Goal: Information Seeking & Learning: Learn about a topic

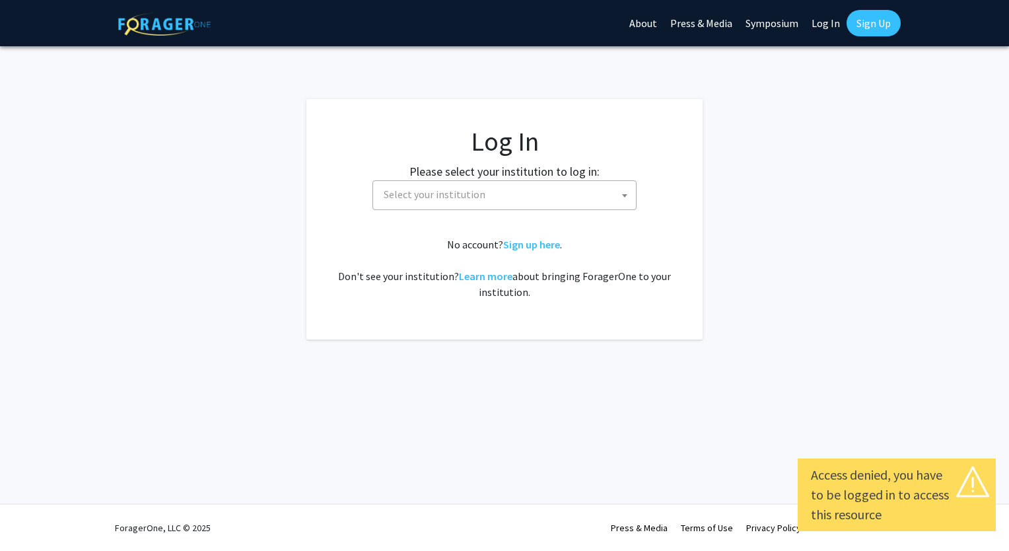
select select
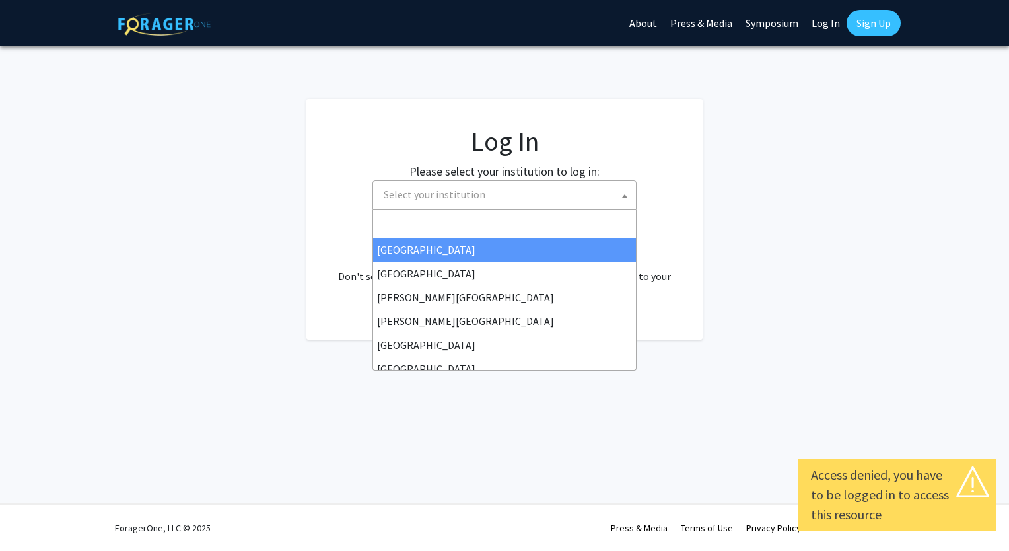
click at [604, 202] on span "Select your institution" at bounding box center [508, 194] width 258 height 27
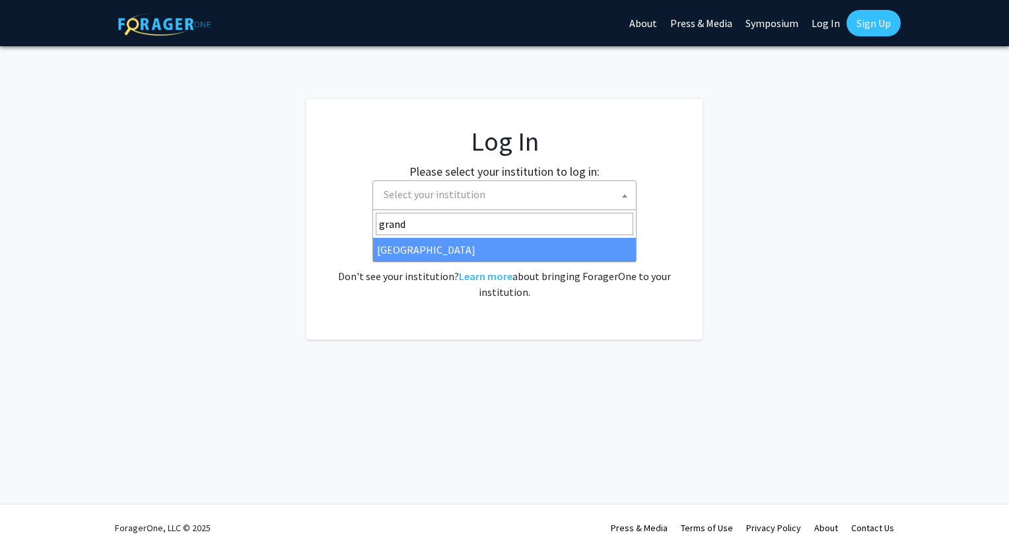
type input "grand"
select select "23"
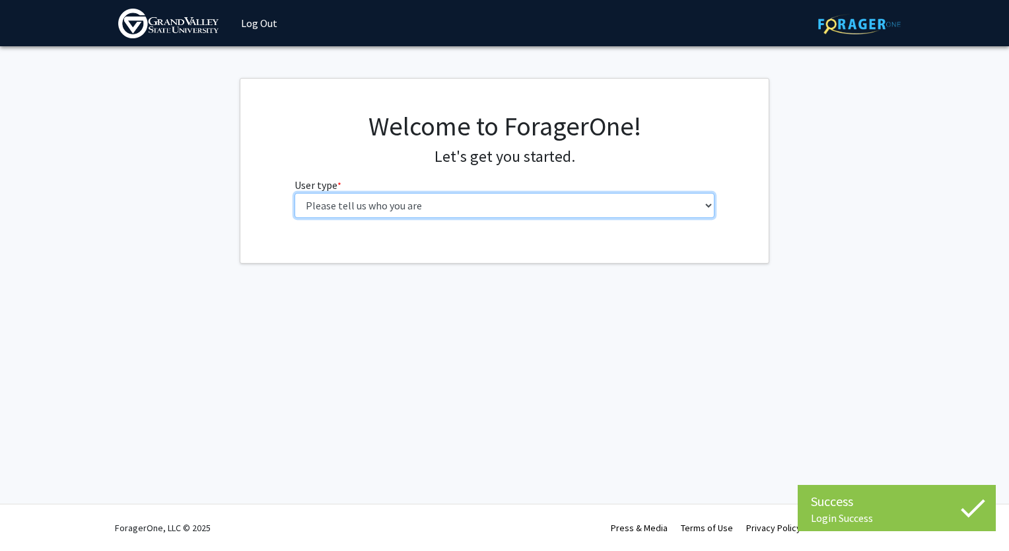
click at [628, 202] on select "Please tell us who you are Undergraduate Student Master's Student Doctoral Cand…" at bounding box center [505, 205] width 421 height 25
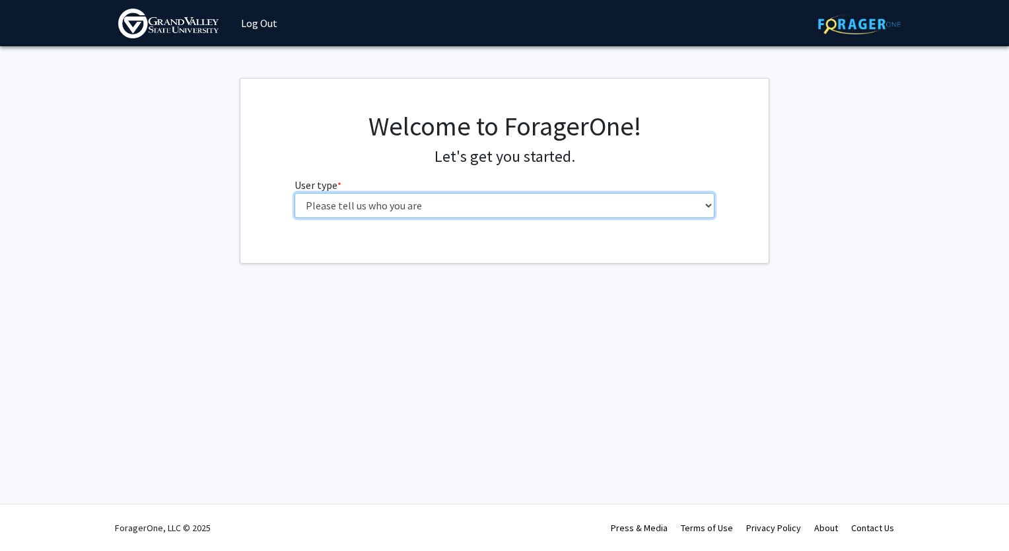
select select "5: faculty"
click at [295, 193] on select "Please tell us who you are Undergraduate Student Master's Student Doctoral Cand…" at bounding box center [505, 205] width 421 height 25
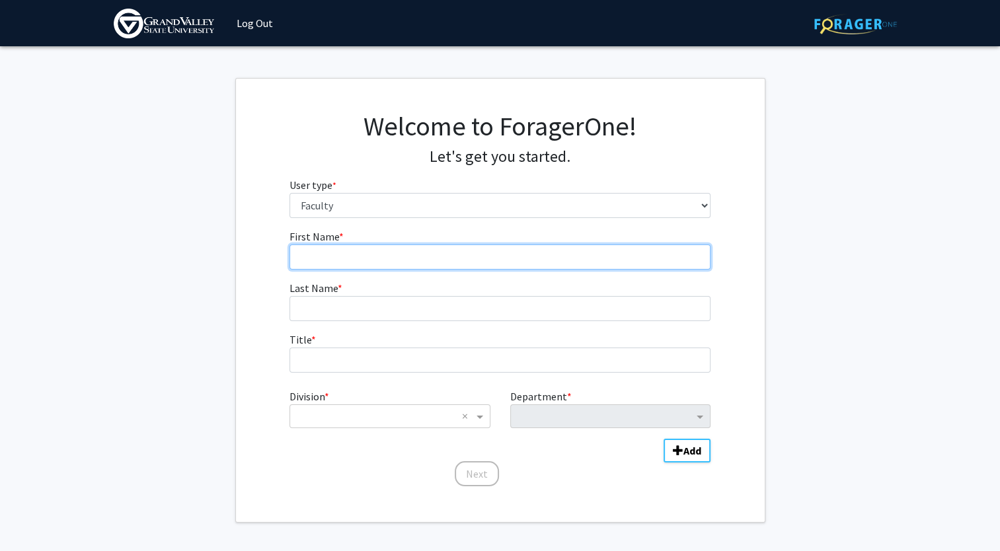
click at [560, 258] on input "First Name * required" at bounding box center [499, 256] width 421 height 25
type input "Rosemary"
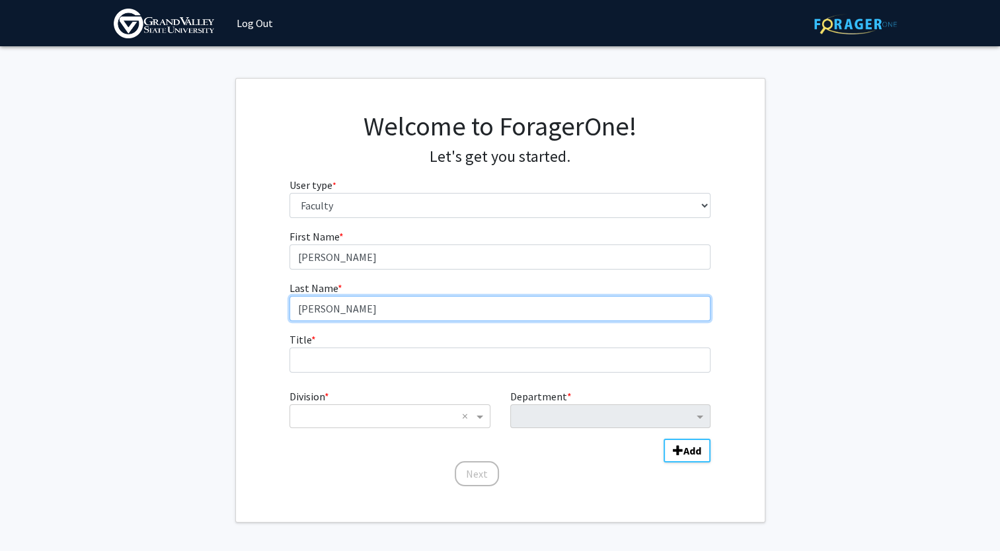
type input "Graham"
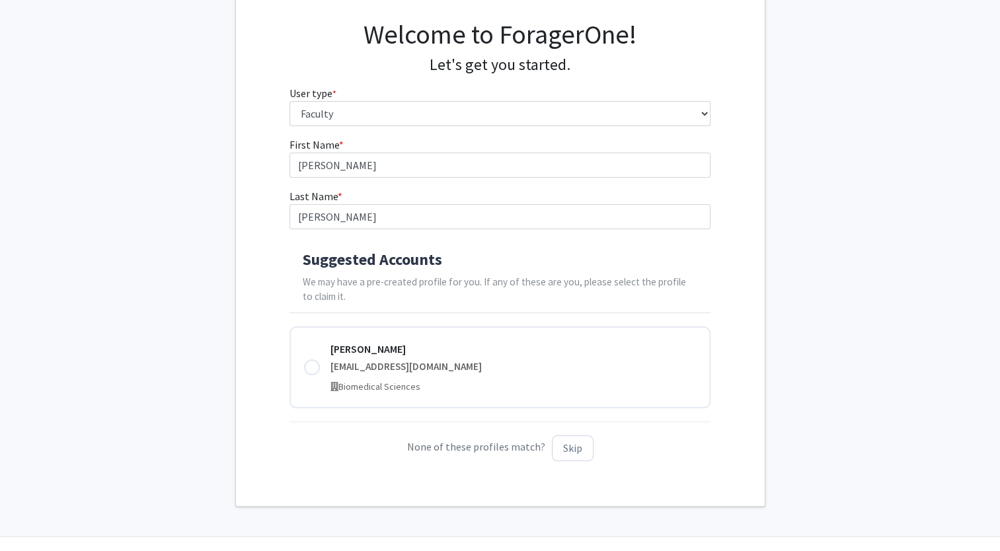
scroll to position [122, 0]
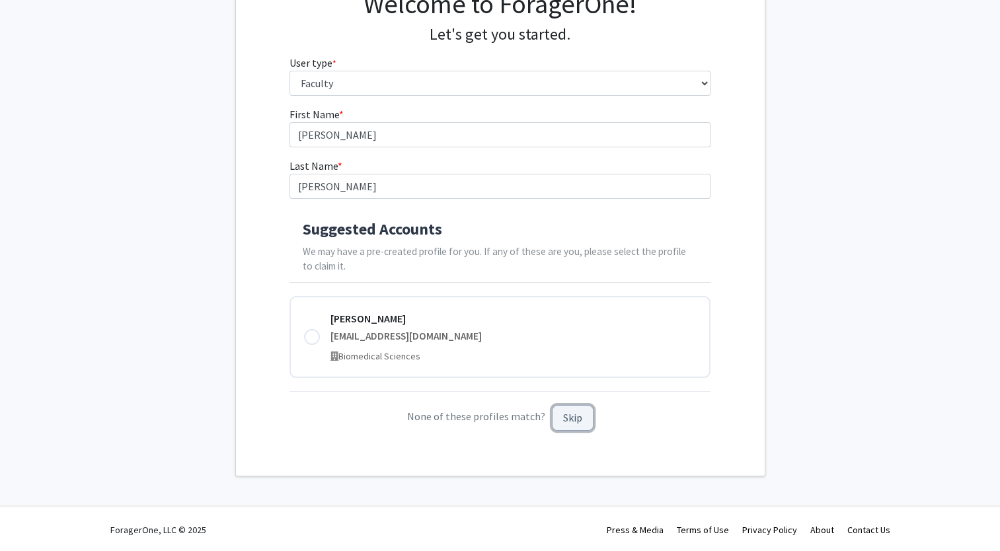
click at [575, 414] on button "Skip" at bounding box center [573, 418] width 42 height 26
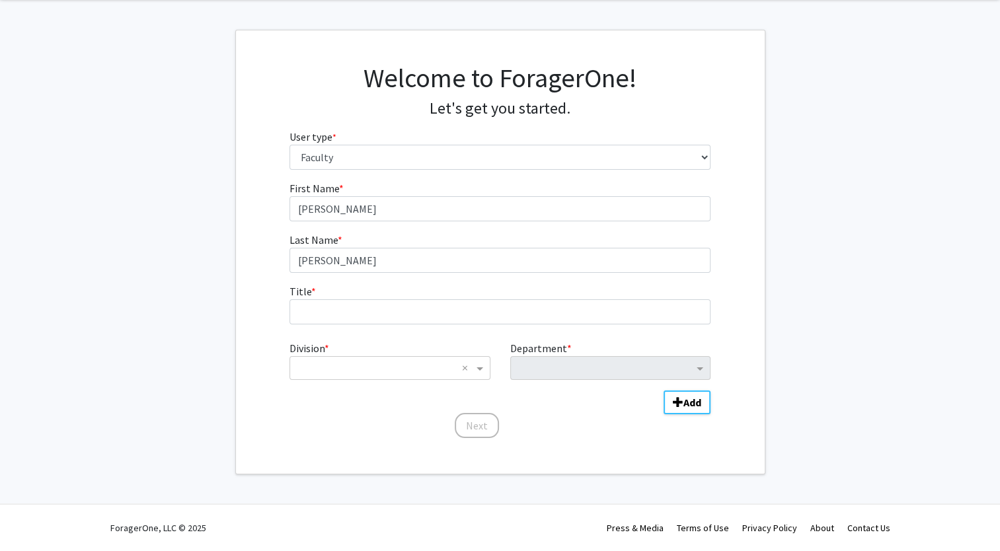
scroll to position [48, 0]
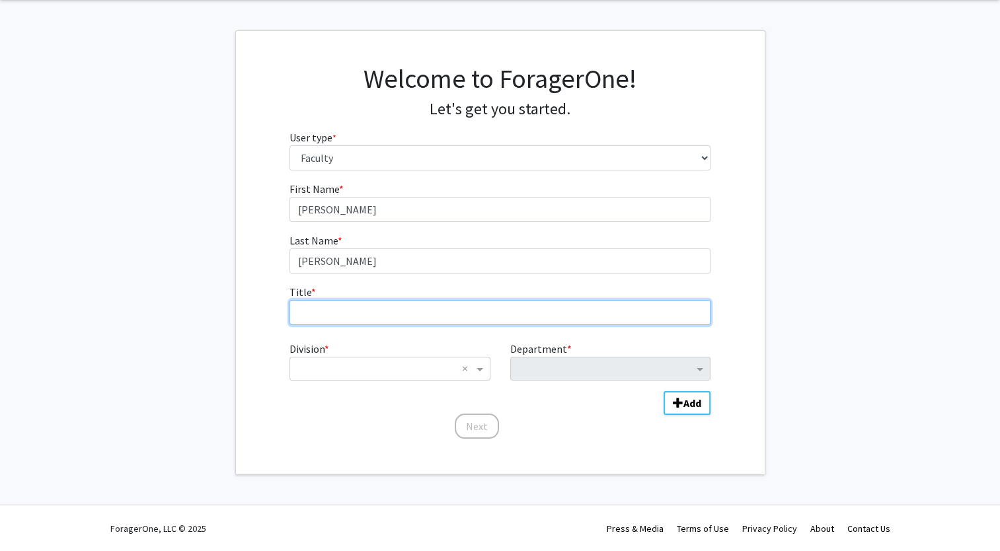
click at [521, 307] on input "Title * required" at bounding box center [499, 312] width 421 height 25
type input "Visiting Librarian"
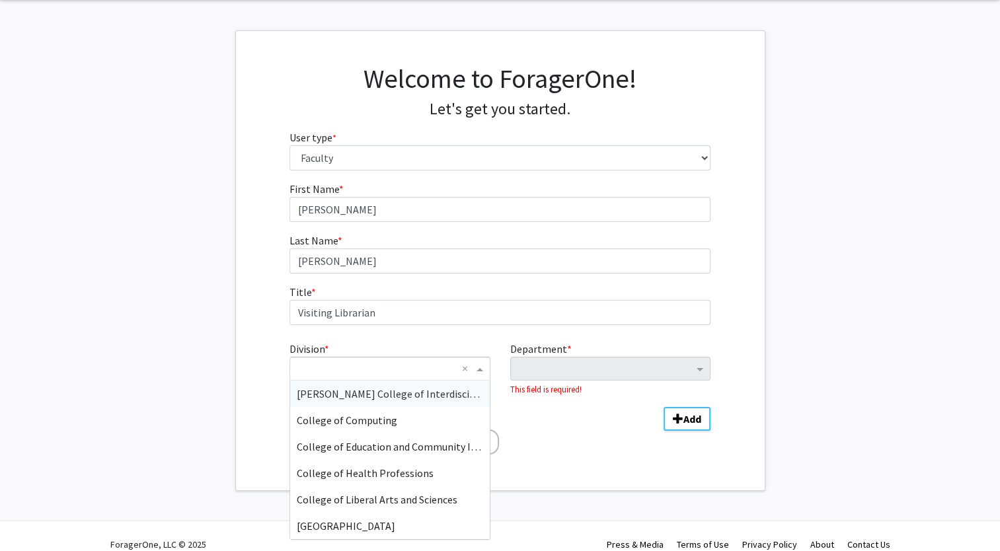
click at [480, 366] on span "Division" at bounding box center [481, 369] width 17 height 16
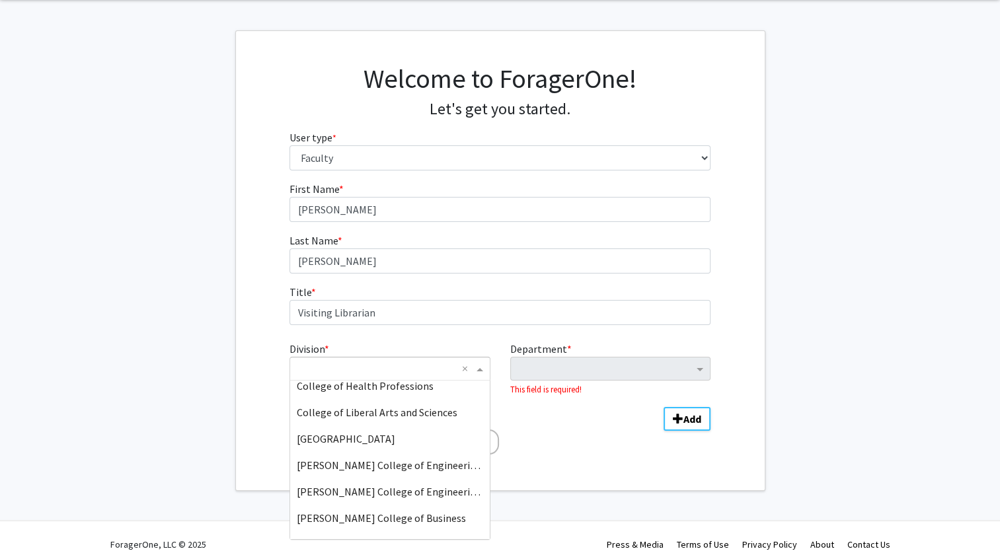
scroll to position [106, 0]
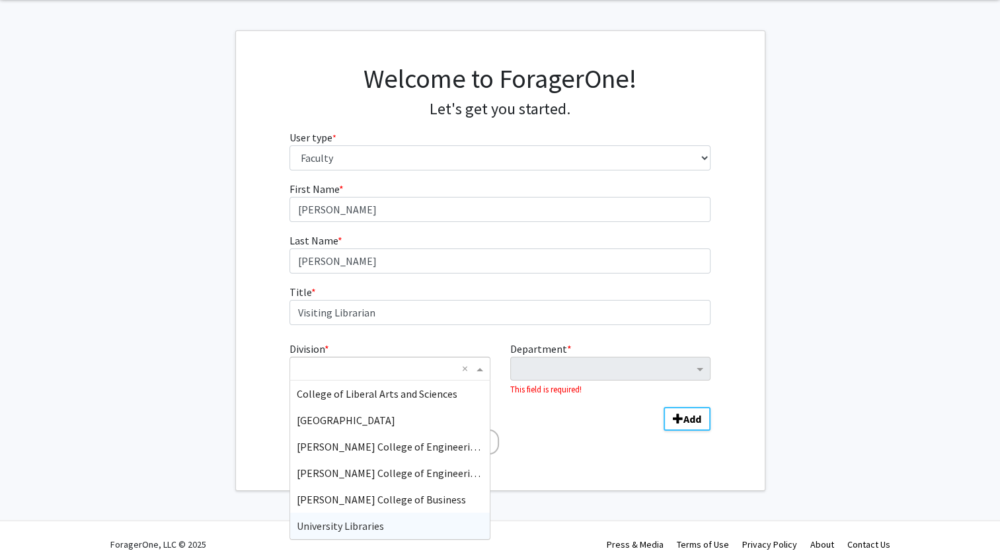
click at [429, 524] on div "University Libraries" at bounding box center [389, 526] width 199 height 26
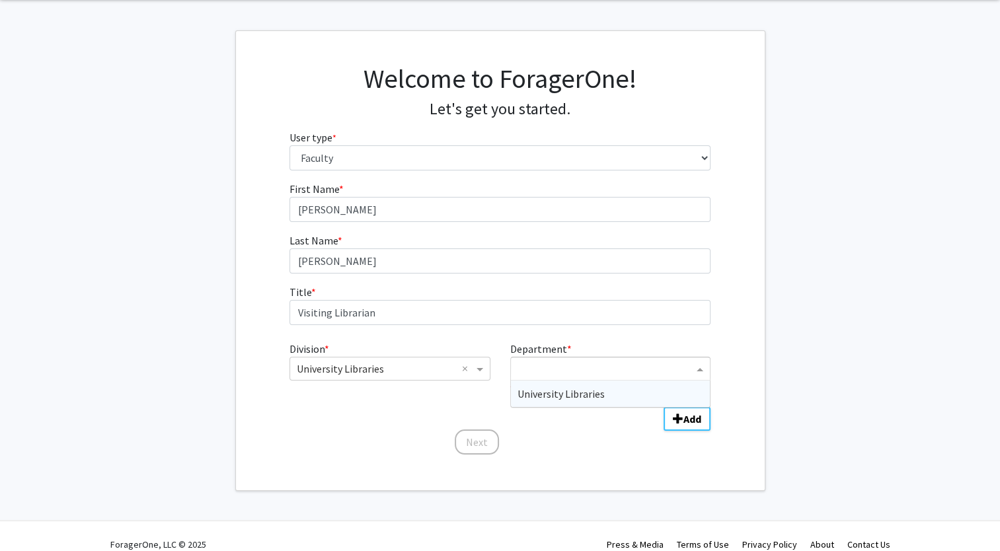
click at [589, 372] on input "Department" at bounding box center [605, 369] width 176 height 16
click at [603, 395] on div "University Libraries" at bounding box center [610, 394] width 199 height 26
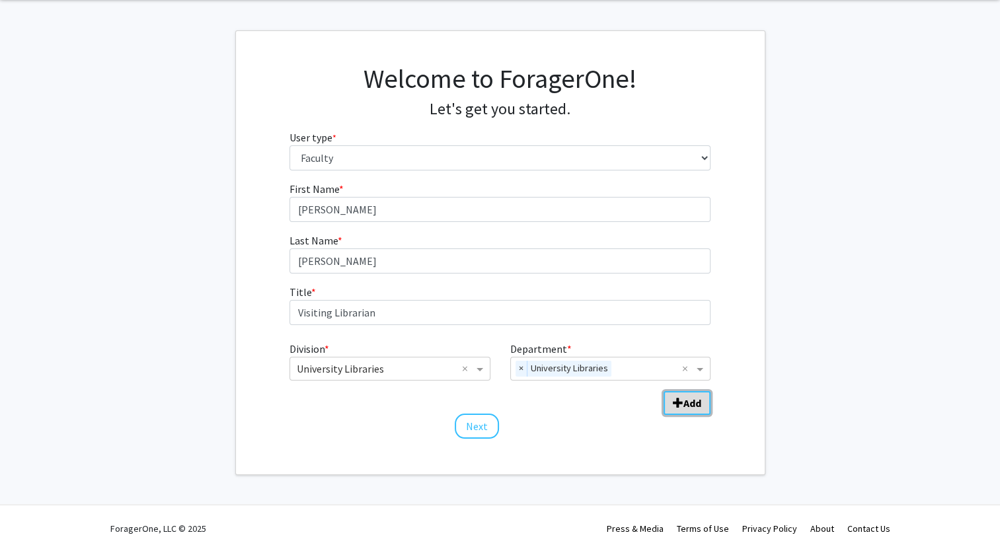
click at [679, 402] on span "Add Division/Department" at bounding box center [678, 403] width 11 height 11
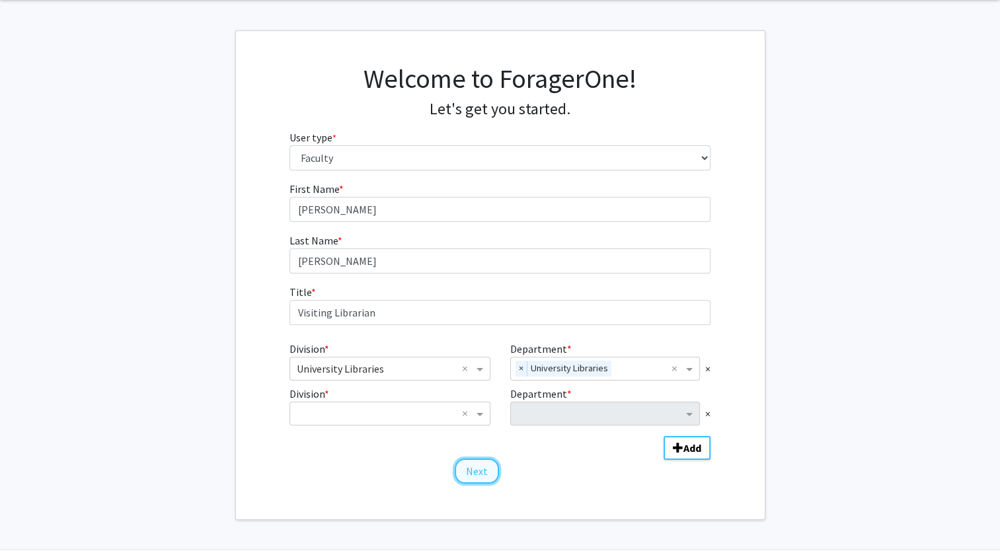
click at [480, 471] on button "Next" at bounding box center [477, 470] width 44 height 25
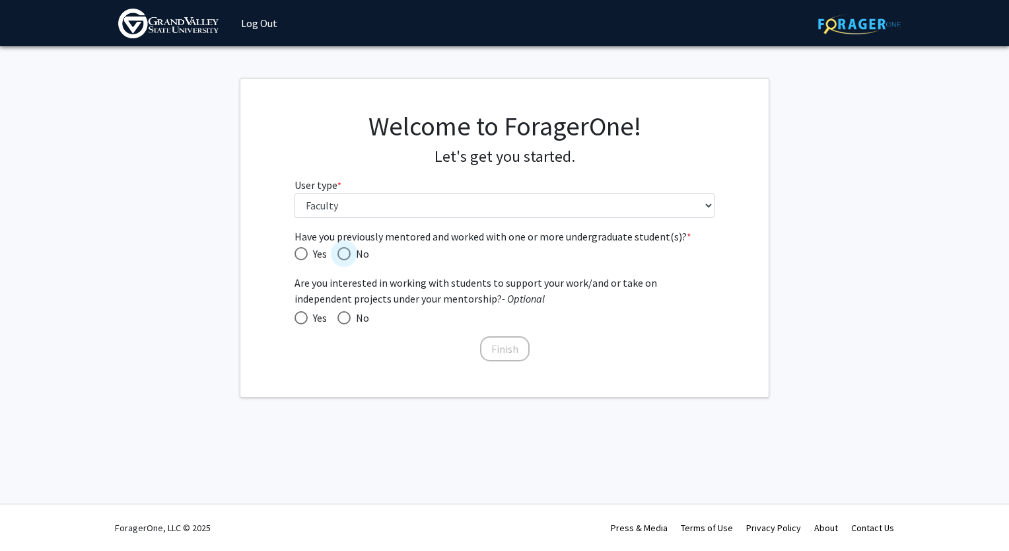
click at [342, 252] on span "Have you previously mentored and worked with one or more undergraduate student(…" at bounding box center [344, 253] width 13 height 13
click at [342, 252] on input "No" at bounding box center [344, 253] width 13 height 13
radio input "true"
click at [343, 318] on span at bounding box center [344, 317] width 13 height 13
click at [343, 318] on input "No" at bounding box center [344, 317] width 13 height 13
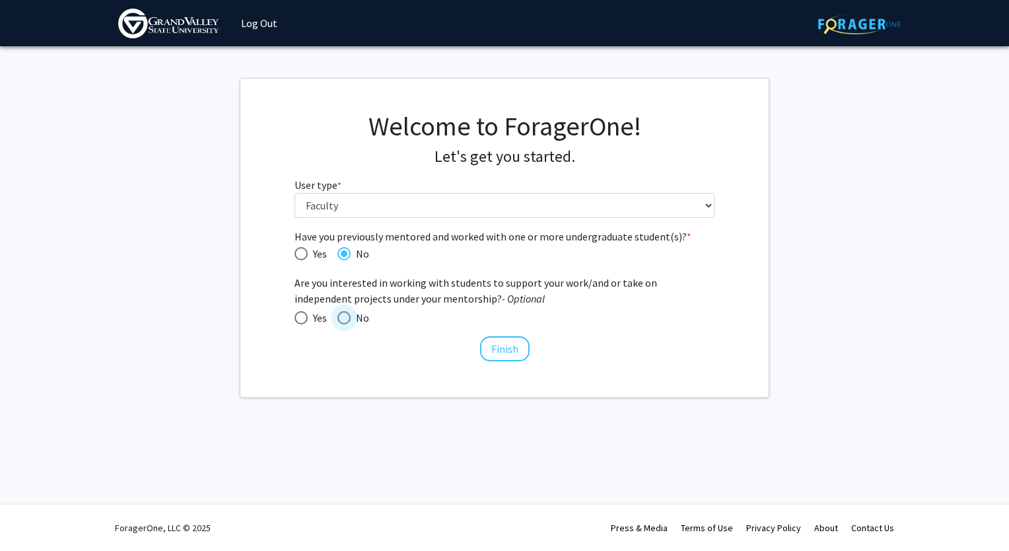
radio input "true"
click at [499, 349] on button "Finish" at bounding box center [505, 348] width 50 height 25
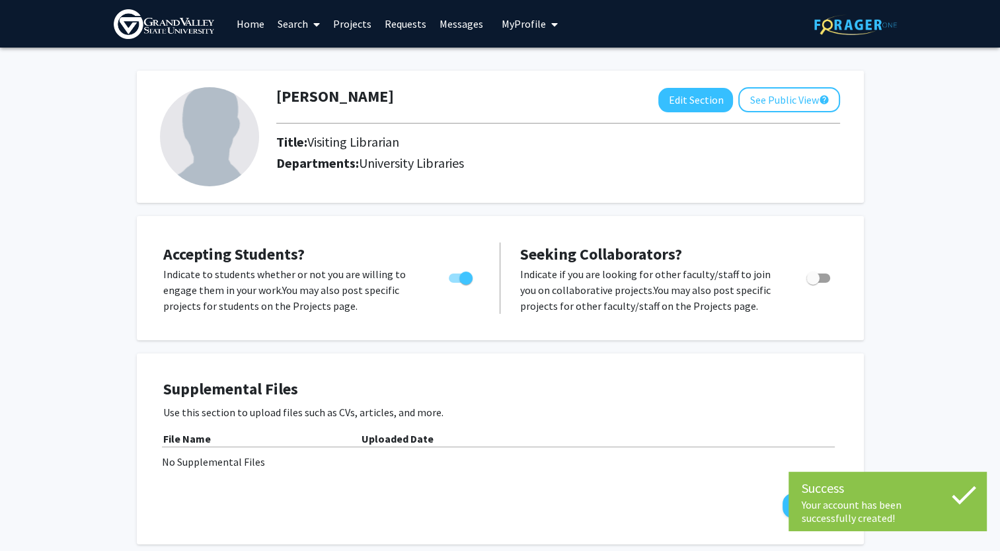
click at [466, 280] on span "Toggle" at bounding box center [465, 278] width 13 height 13
click at [455, 283] on input "Would you like to permit student requests?" at bounding box center [455, 283] width 1 height 1
checkbox input "false"
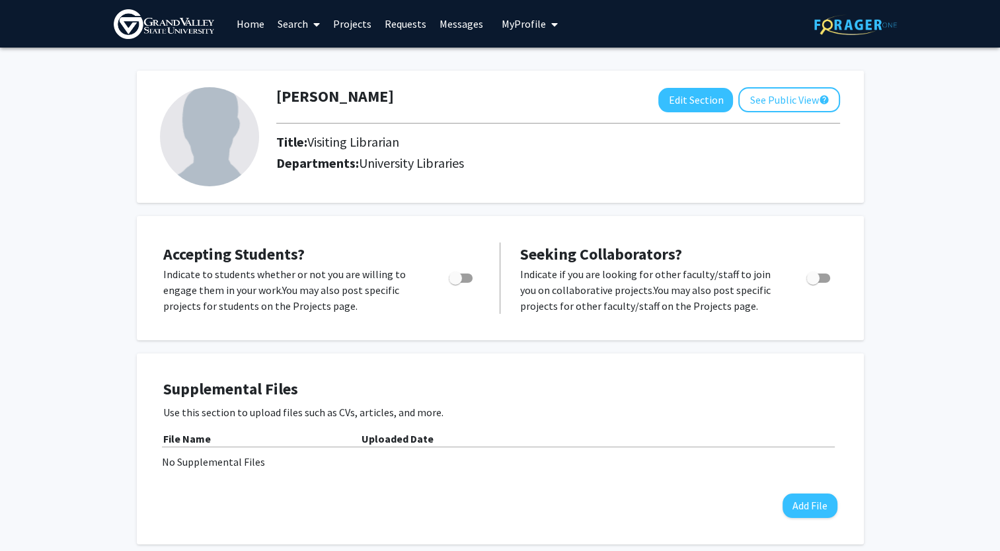
click at [360, 26] on link "Projects" at bounding box center [352, 24] width 52 height 46
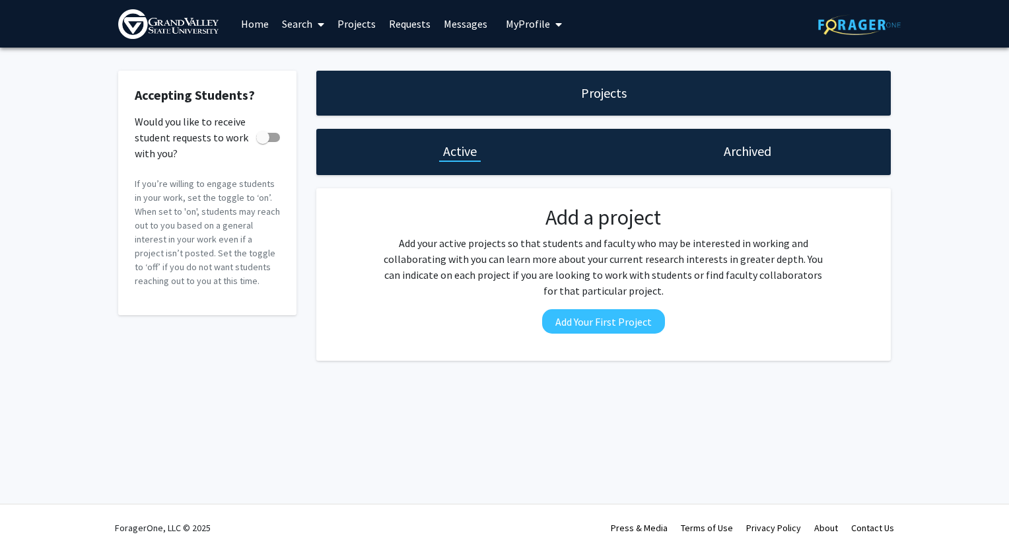
click at [289, 25] on link "Search" at bounding box center [302, 24] width 55 height 46
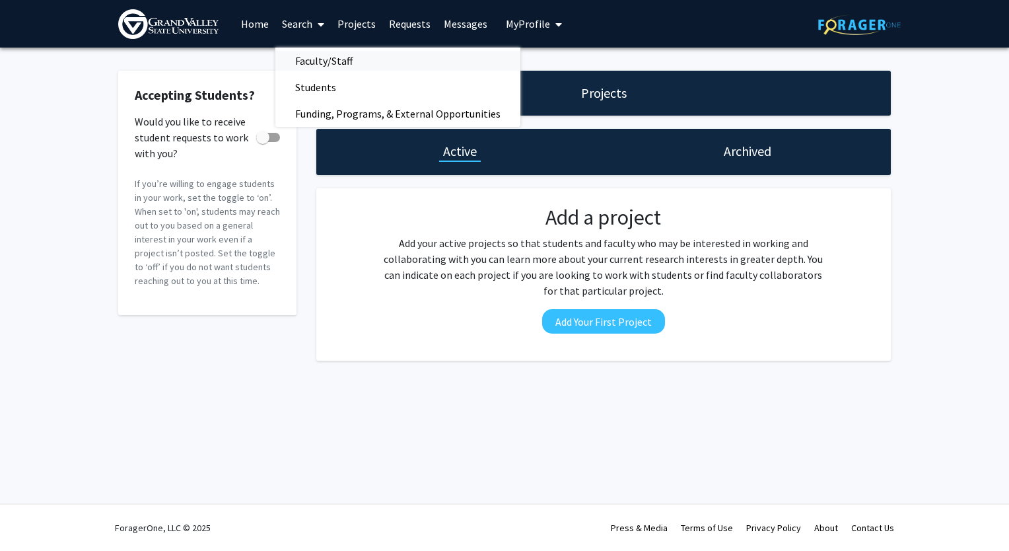
click at [311, 62] on span "Faculty/Staff" at bounding box center [323, 61] width 97 height 26
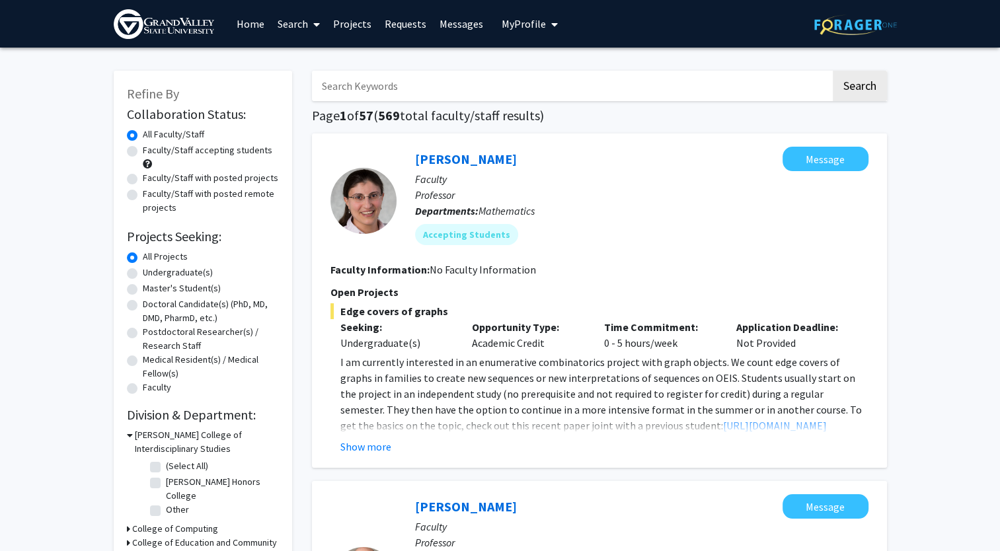
click at [400, 87] on input "Search Keywords" at bounding box center [571, 86] width 519 height 30
click at [832, 71] on button "Search" at bounding box center [859, 86] width 54 height 30
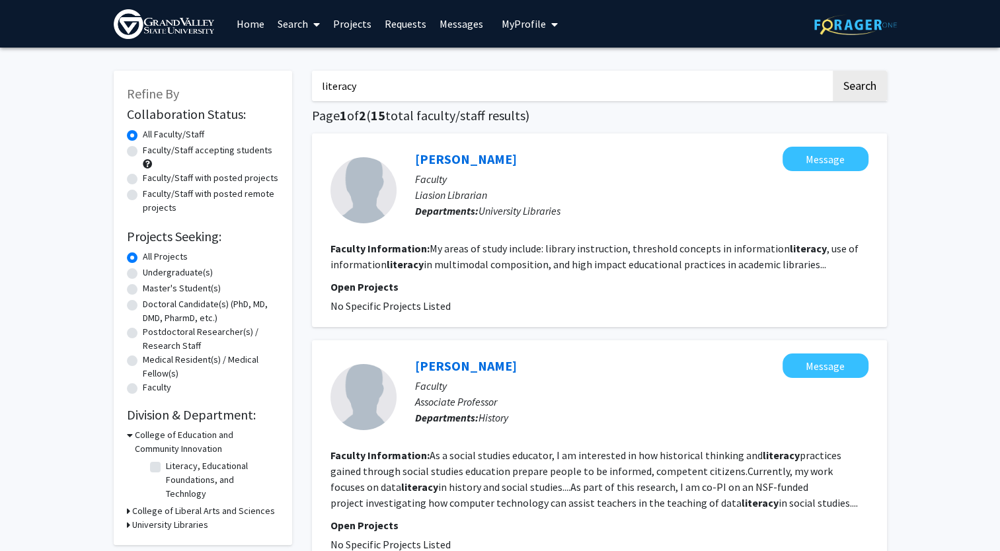
click at [696, 262] on fg-read-more "My areas of study include: library instruction, threshold concepts in informati…" at bounding box center [594, 256] width 528 height 29
click at [322, 87] on input "literacy" at bounding box center [571, 86] width 519 height 30
click at [832, 71] on button "Search" at bounding box center [859, 86] width 54 height 30
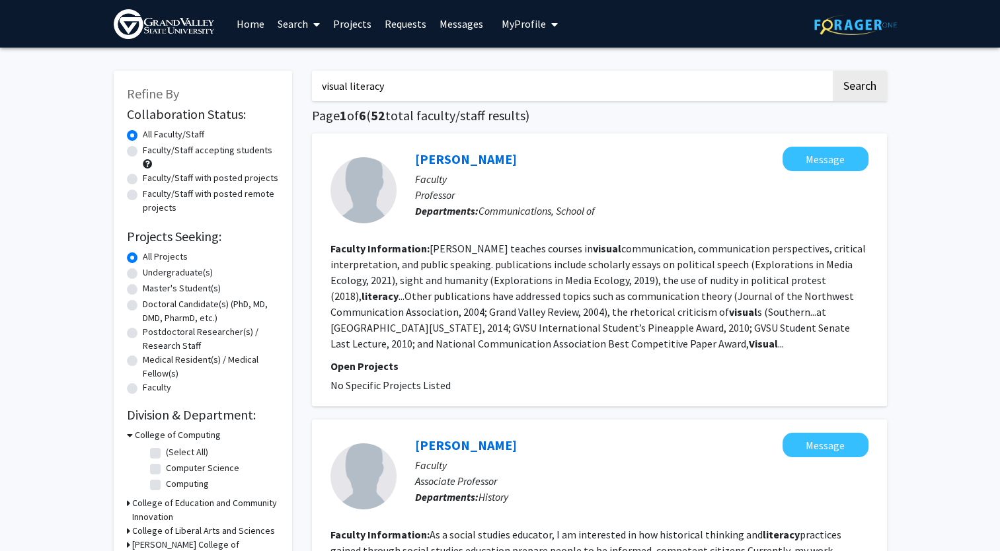
click at [320, 82] on input "visual literacy" at bounding box center [571, 86] width 519 height 30
click at [394, 87] on input ""visual literacy" at bounding box center [571, 86] width 519 height 30
click at [832, 71] on button "Search" at bounding box center [859, 86] width 54 height 30
click at [386, 85] on input "(visual literacy" at bounding box center [571, 86] width 519 height 30
click at [832, 71] on button "Search" at bounding box center [859, 86] width 54 height 30
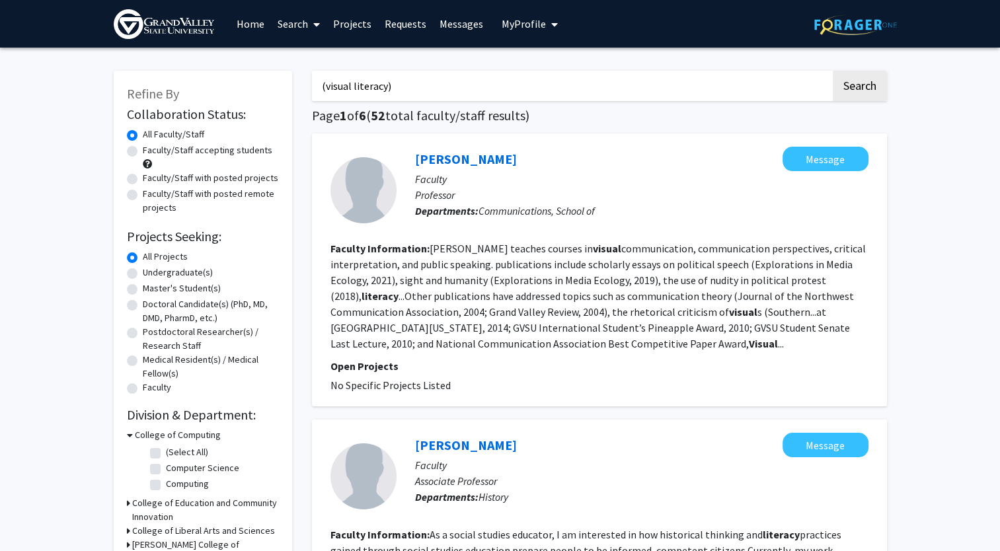
click at [396, 86] on input "(visual literacy)" at bounding box center [571, 86] width 519 height 30
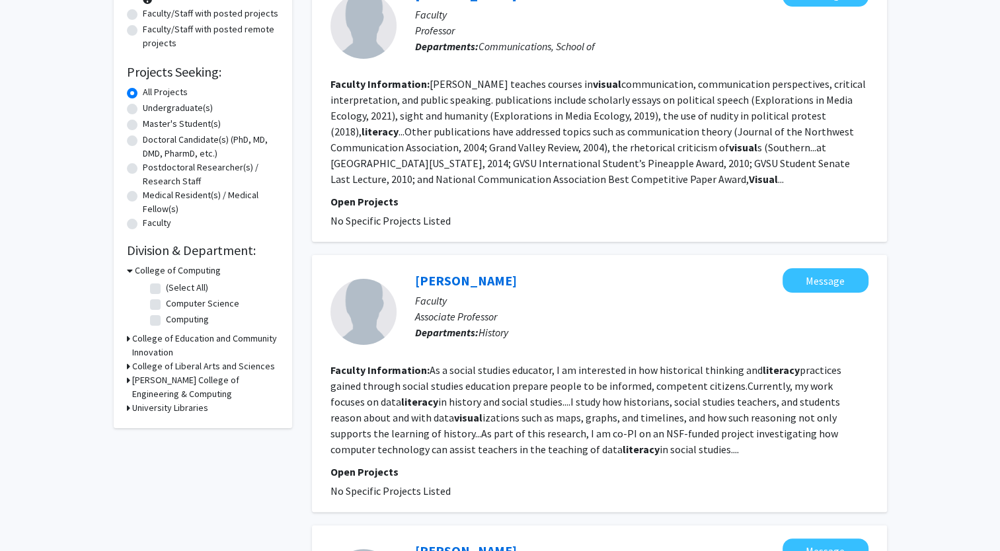
scroll to position [164, 0]
type input "visual literacy"
click at [129, 269] on icon at bounding box center [130, 271] width 6 height 14
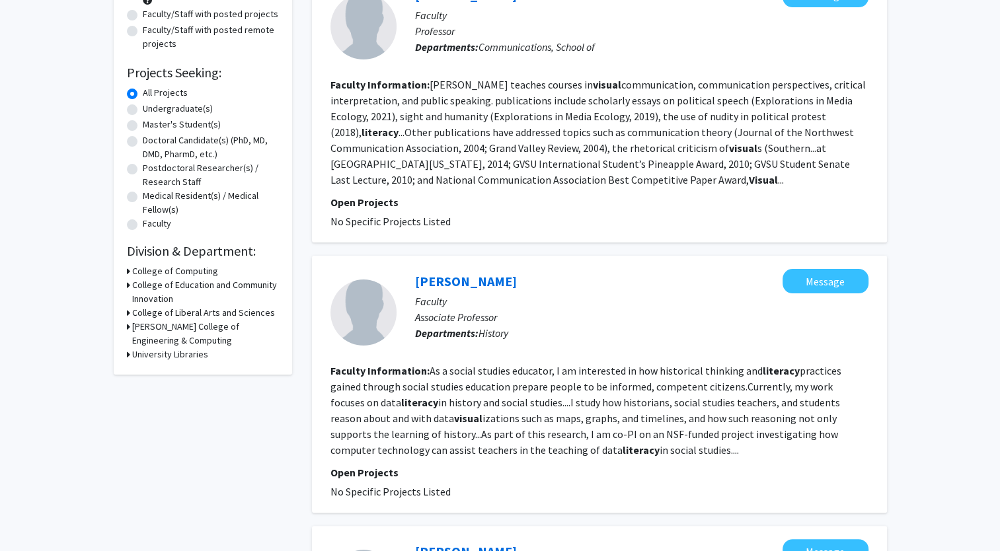
click at [127, 287] on icon at bounding box center [128, 285] width 3 height 14
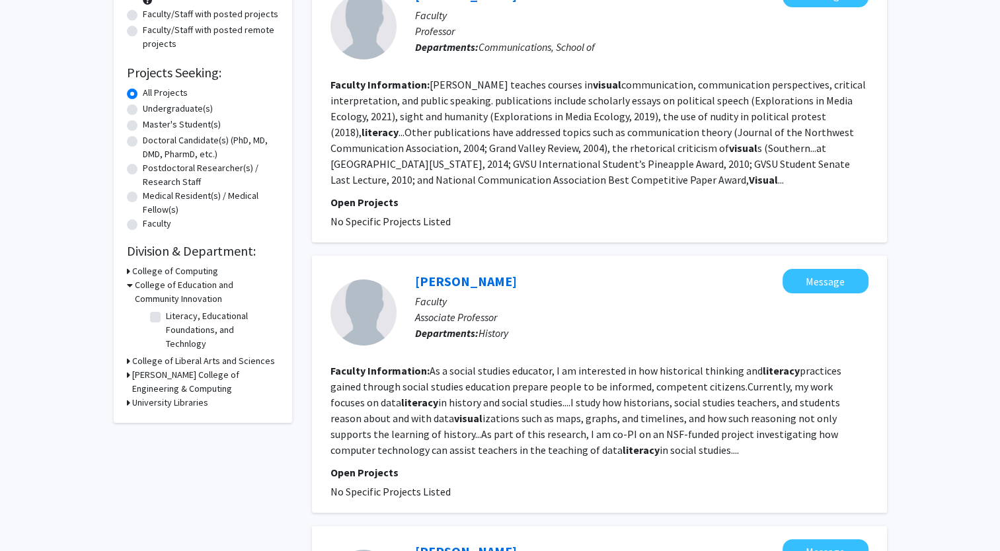
click at [166, 318] on label "Literacy, Educational Foundations, and Technlogy" at bounding box center [221, 330] width 110 height 42
click at [166, 318] on input "Literacy, Educational Foundations, and Technlogy" at bounding box center [170, 313] width 9 height 9
checkbox input "true"
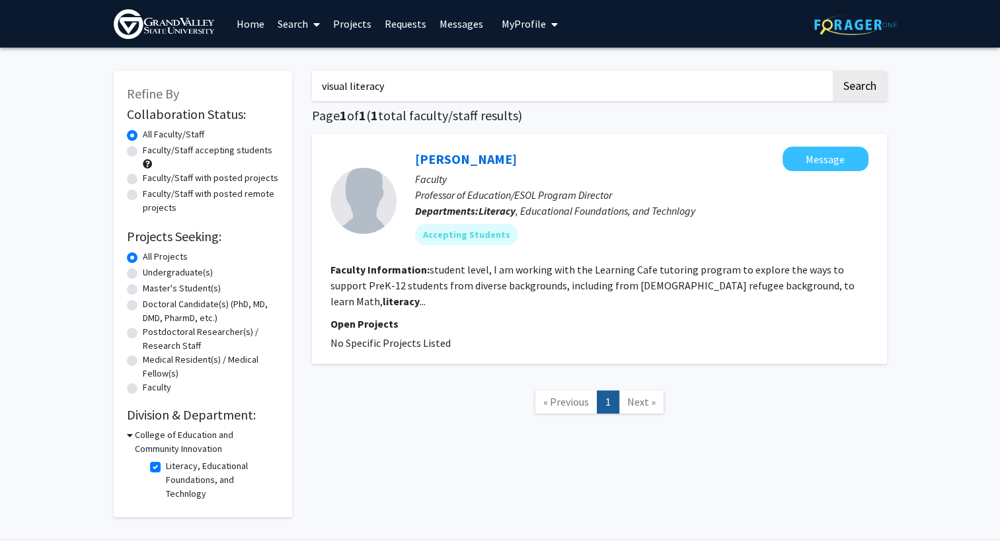
drag, startPoint x: 127, startPoint y: 432, endPoint x: 156, endPoint y: 464, distance: 43.5
click at [166, 464] on label "Literacy, Educational Foundations, and Technlogy" at bounding box center [221, 480] width 110 height 42
click at [166, 464] on input "Literacy, Educational Foundations, and Technlogy" at bounding box center [170, 463] width 9 height 9
checkbox input "false"
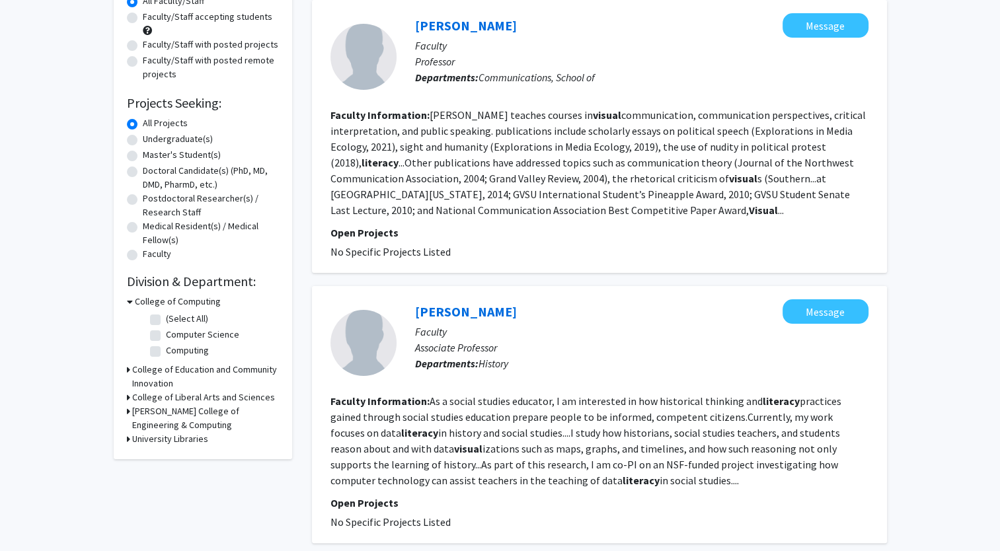
scroll to position [140, 0]
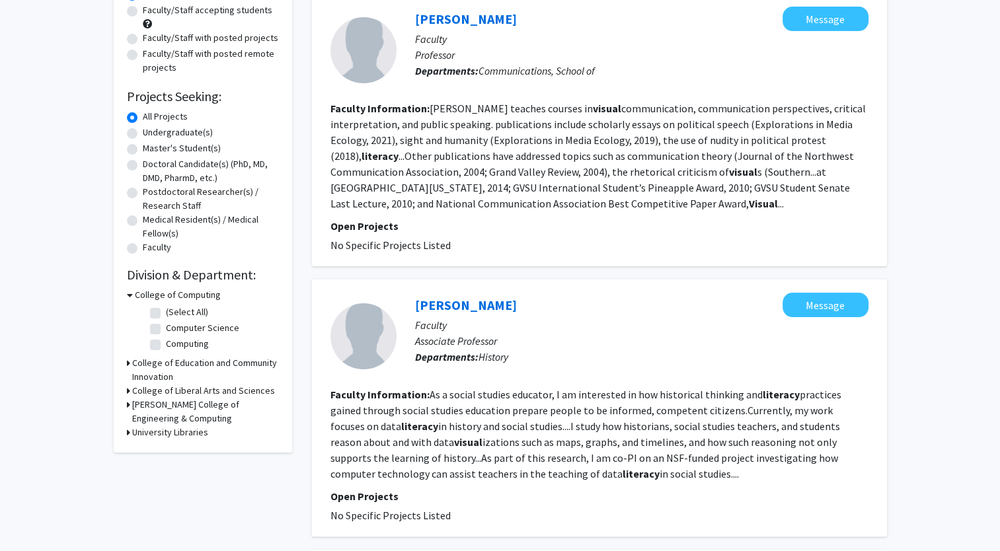
click at [128, 390] on icon at bounding box center [128, 391] width 3 height 14
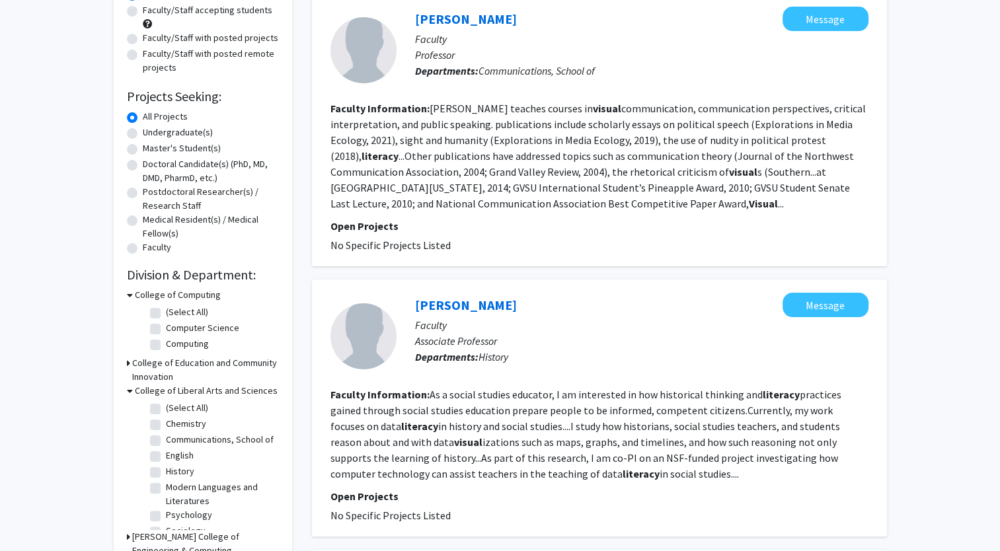
click at [166, 478] on label "History" at bounding box center [180, 471] width 28 height 14
click at [166, 473] on input "History" at bounding box center [170, 468] width 9 height 9
checkbox input "true"
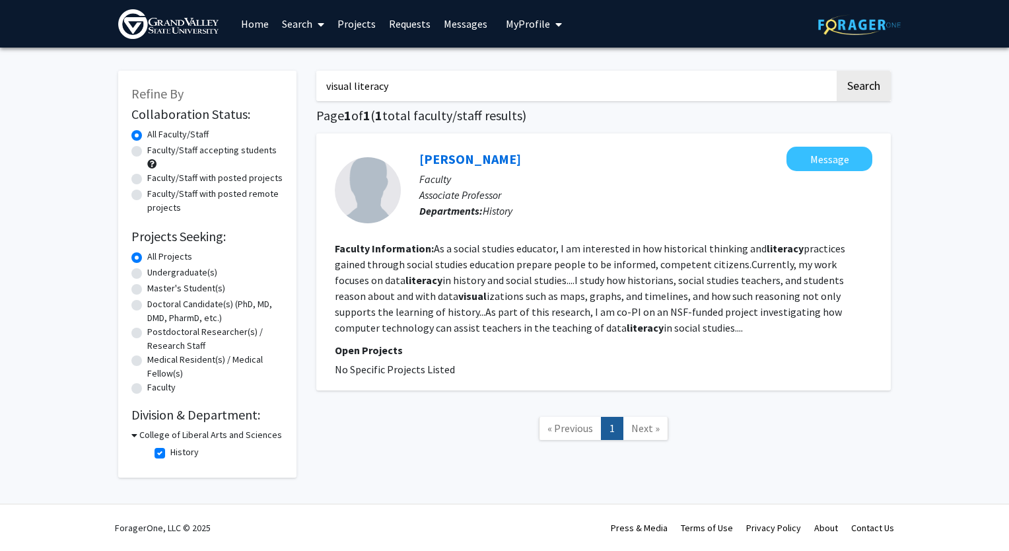
click at [377, 89] on input "visual literacy" at bounding box center [575, 86] width 519 height 30
type input "visual"
click at [170, 453] on label "History" at bounding box center [184, 452] width 28 height 14
click at [170, 453] on input "History" at bounding box center [174, 449] width 9 height 9
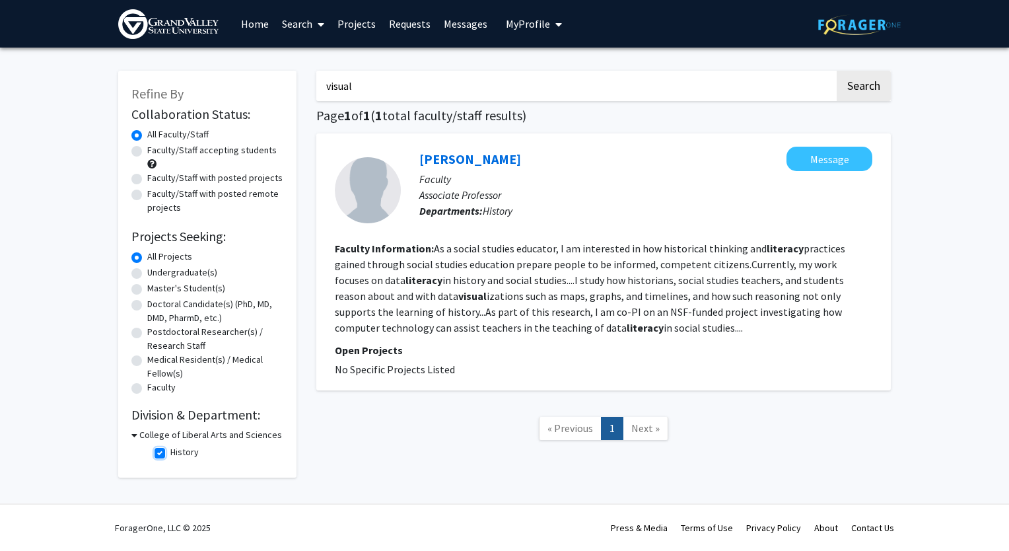
checkbox input "false"
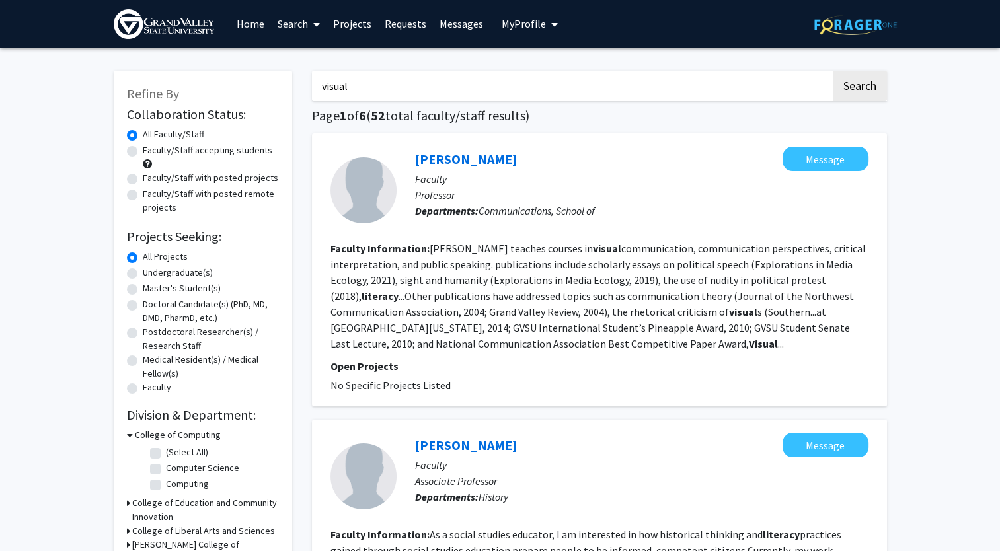
scroll to position [127, 0]
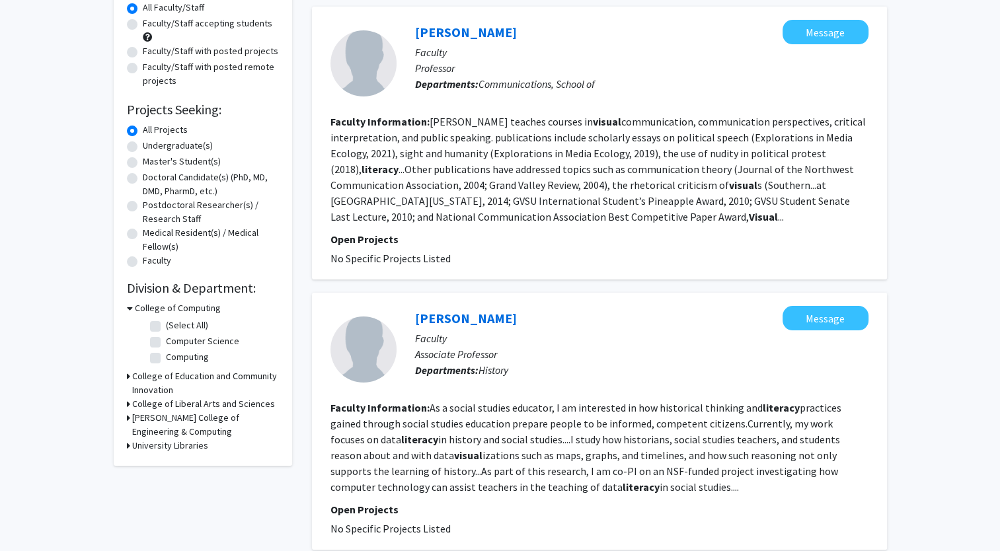
click at [128, 406] on icon at bounding box center [128, 404] width 3 height 14
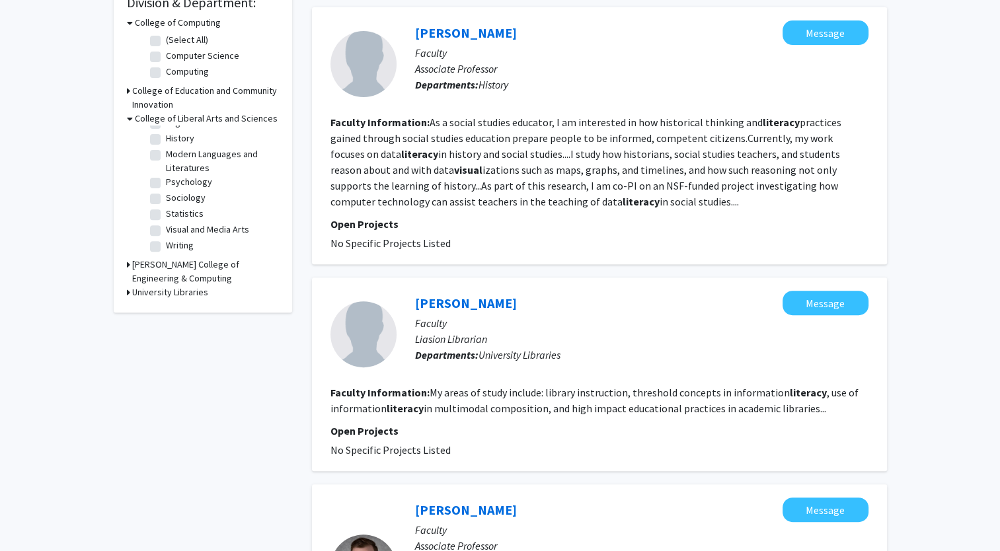
scroll to position [72, 0]
click at [127, 293] on icon at bounding box center [128, 292] width 3 height 14
click at [127, 262] on icon at bounding box center [128, 265] width 3 height 14
click at [127, 262] on icon at bounding box center [130, 265] width 6 height 14
click at [127, 91] on icon at bounding box center [128, 91] width 3 height 14
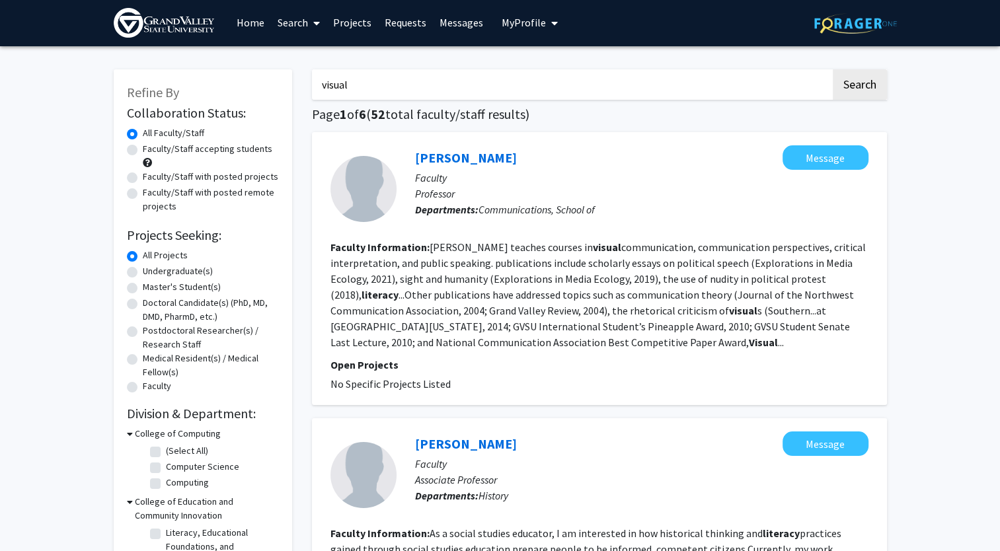
scroll to position [0, 0]
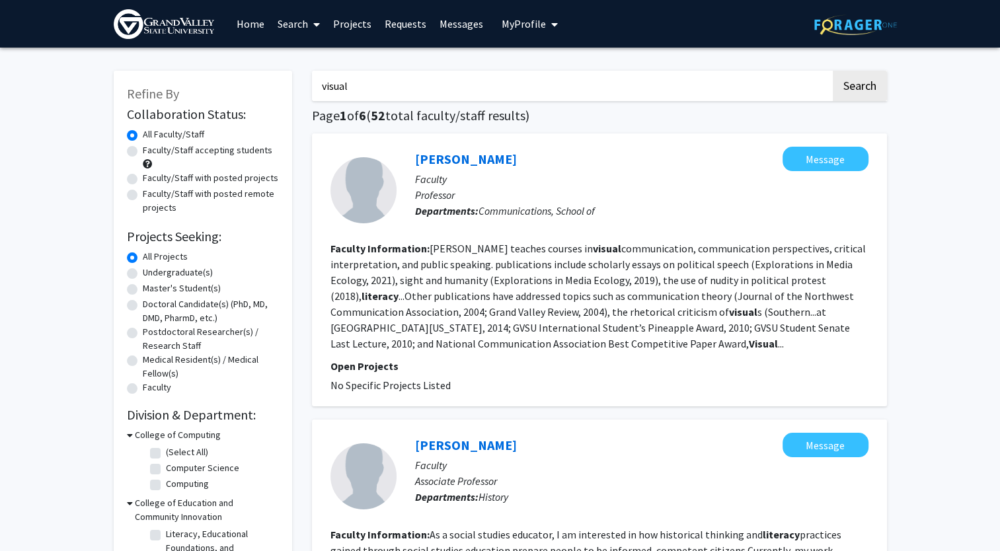
click at [340, 85] on input "visual" at bounding box center [571, 86] width 519 height 30
click at [832, 71] on button "Search" at bounding box center [859, 86] width 54 height 30
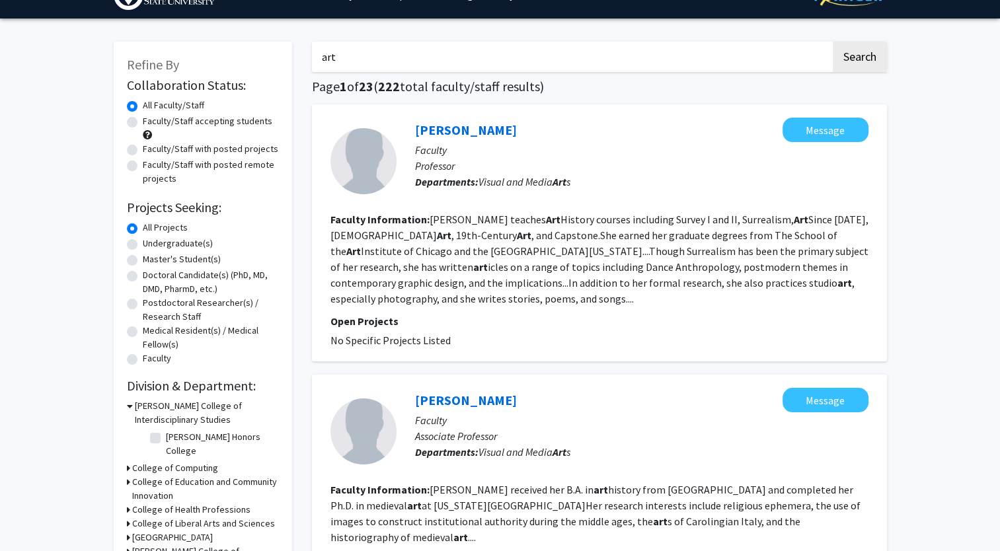
scroll to position [26, 0]
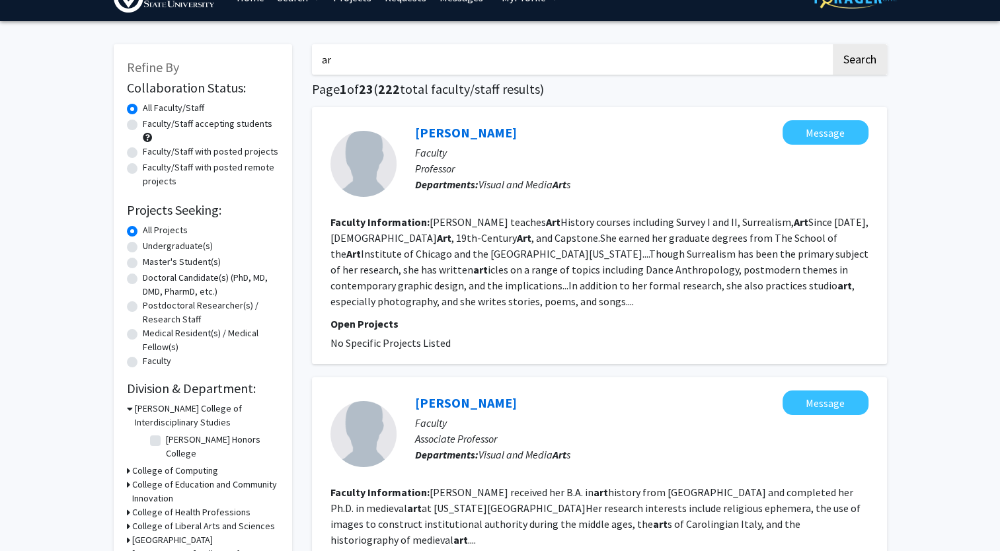
type input "a"
click at [832, 44] on button "Search" at bounding box center [859, 59] width 54 height 30
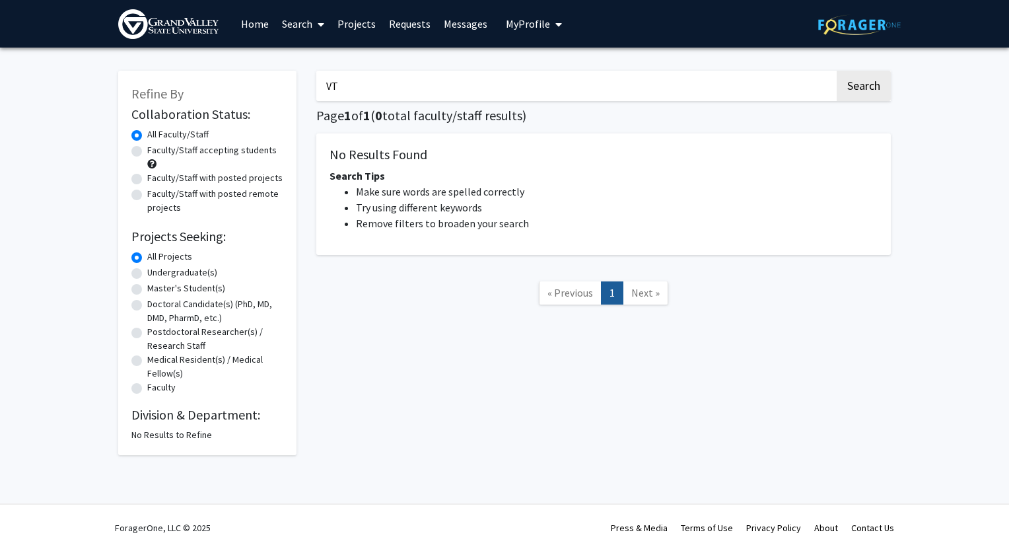
type input "V"
type input "literacy"
click at [837, 71] on button "Search" at bounding box center [864, 86] width 54 height 30
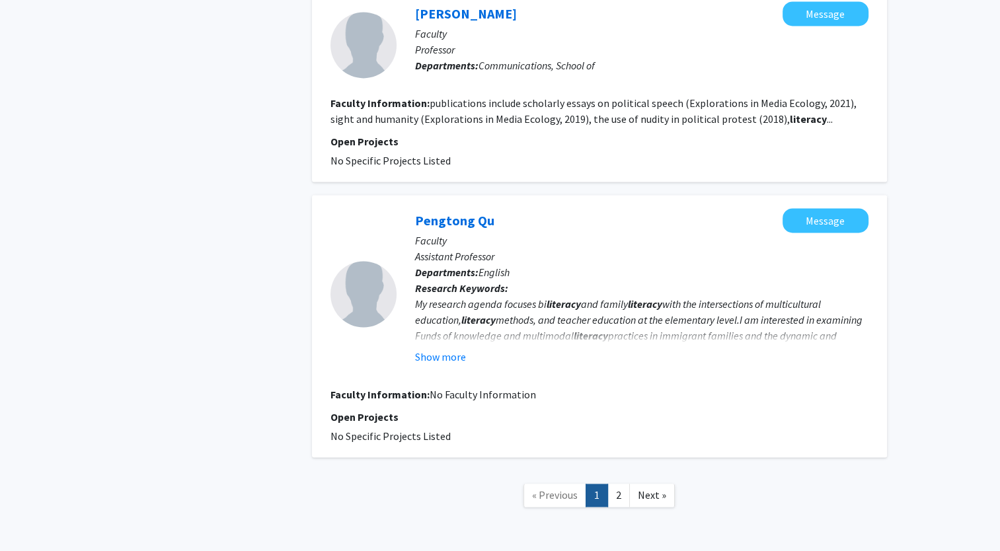
scroll to position [1942, 0]
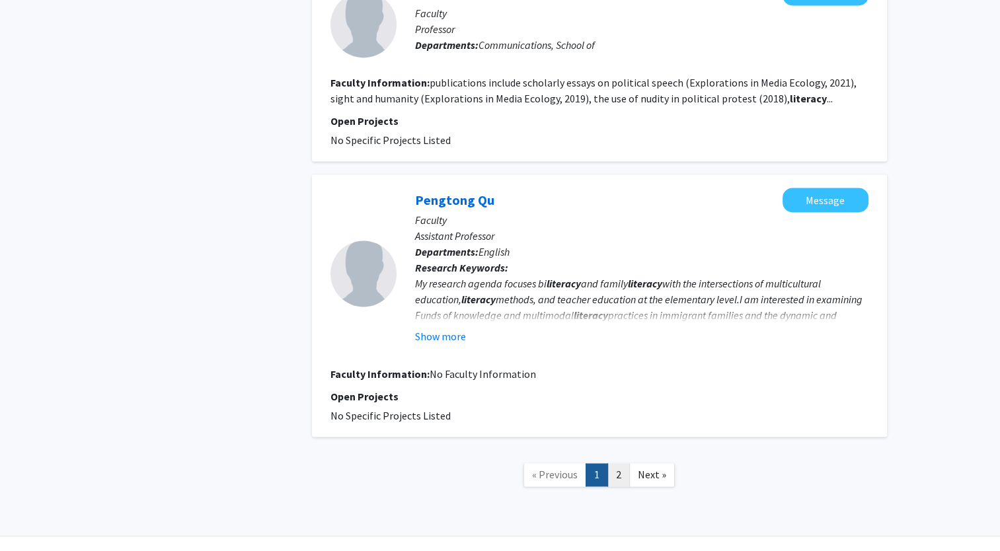
click at [624, 463] on link "2" at bounding box center [618, 474] width 22 height 23
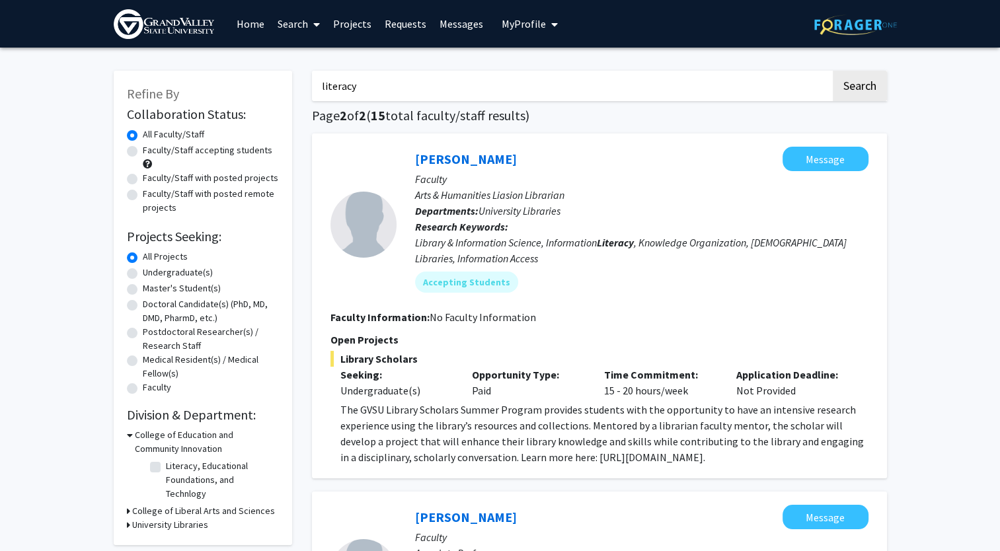
click at [338, 85] on input "literacy" at bounding box center [571, 86] width 519 height 30
